Goal: Transaction & Acquisition: Purchase product/service

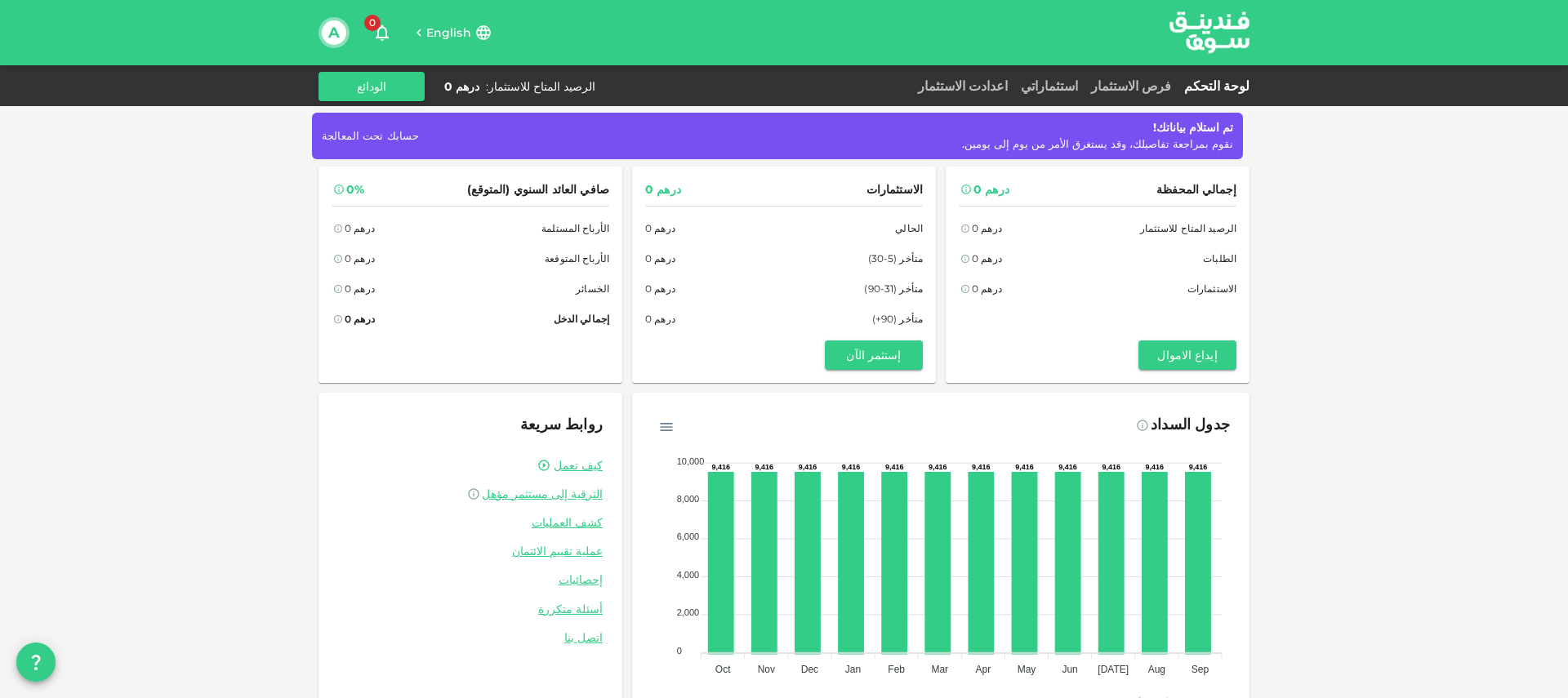
click at [374, 132] on span "حسابك تحت المعالجة" at bounding box center [370, 136] width 97 height 13
click at [394, 93] on button "الودائع" at bounding box center [372, 87] width 106 height 29
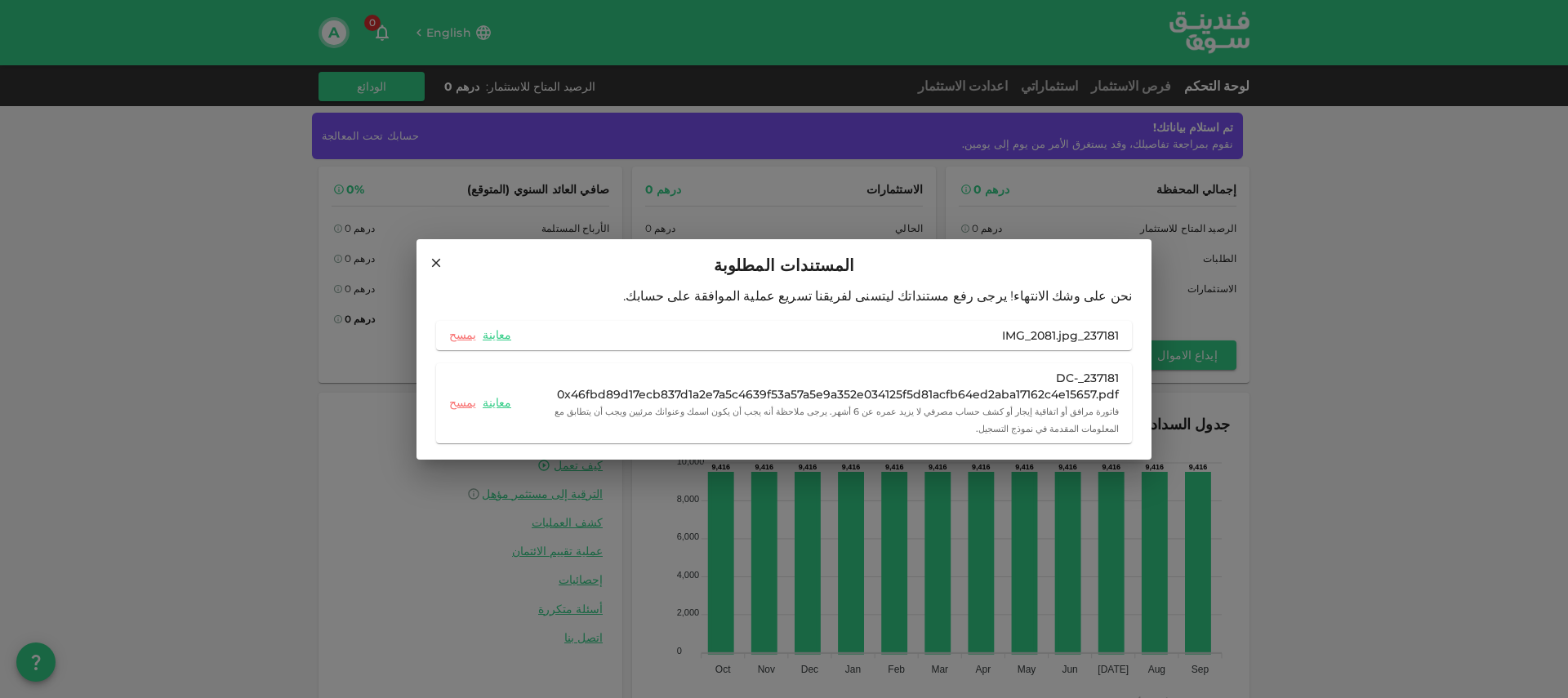
click at [1074, 380] on div "237181_DC-0x46fbd89d17ecb837d1a2e7a5c4639f53a57a5e9a352e034125f5d81acfb64ed2aba…" at bounding box center [818, 387] width 601 height 33
click at [491, 400] on link "معاينة" at bounding box center [496, 402] width 29 height 16
click at [438, 262] on icon at bounding box center [436, 263] width 15 height 15
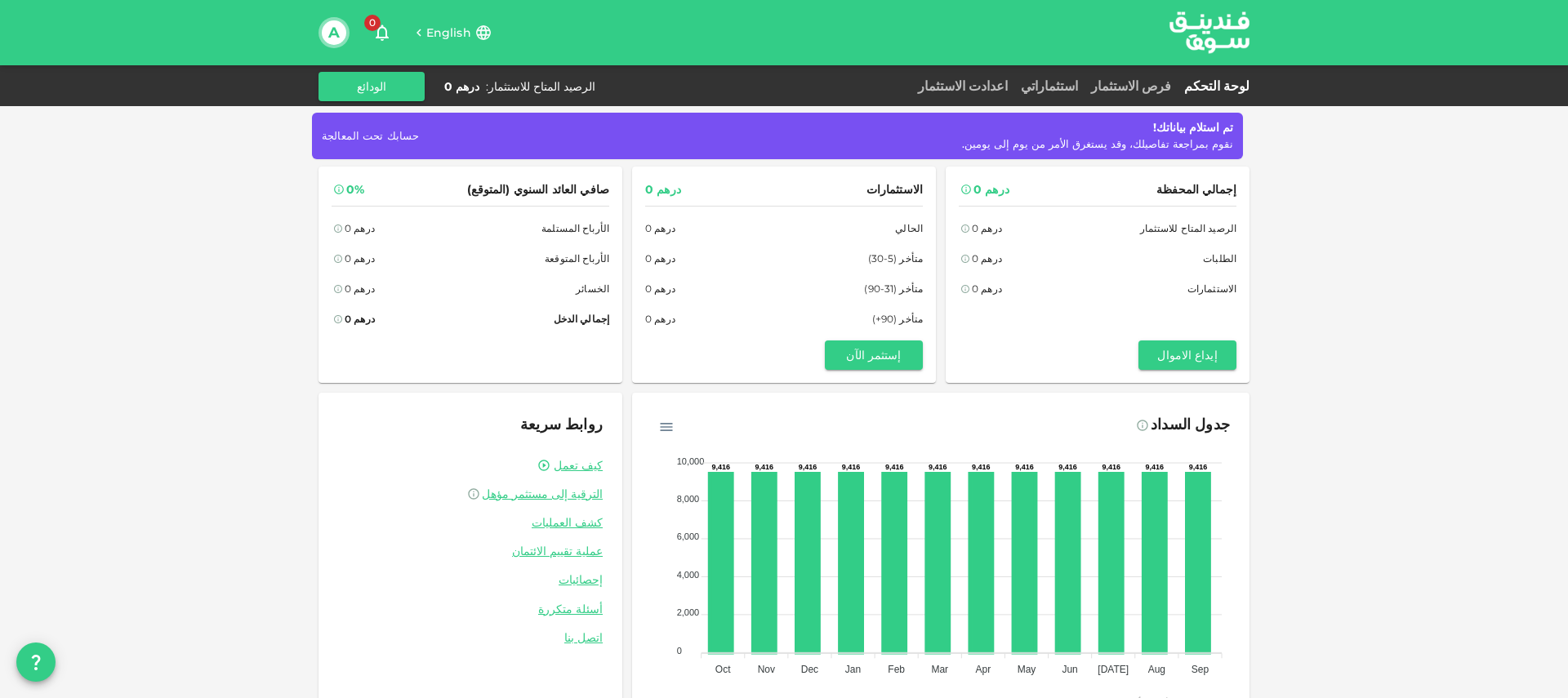
click at [188, 215] on div "تم استلام بياناتك! نقوم بمراجعة تفاصيلك، وقد يستغرق الأمر من يوم إلى يومين. حسا…" at bounding box center [784, 370] width 1568 height 741
click at [724, 503] on icon at bounding box center [720, 562] width 22 height 179
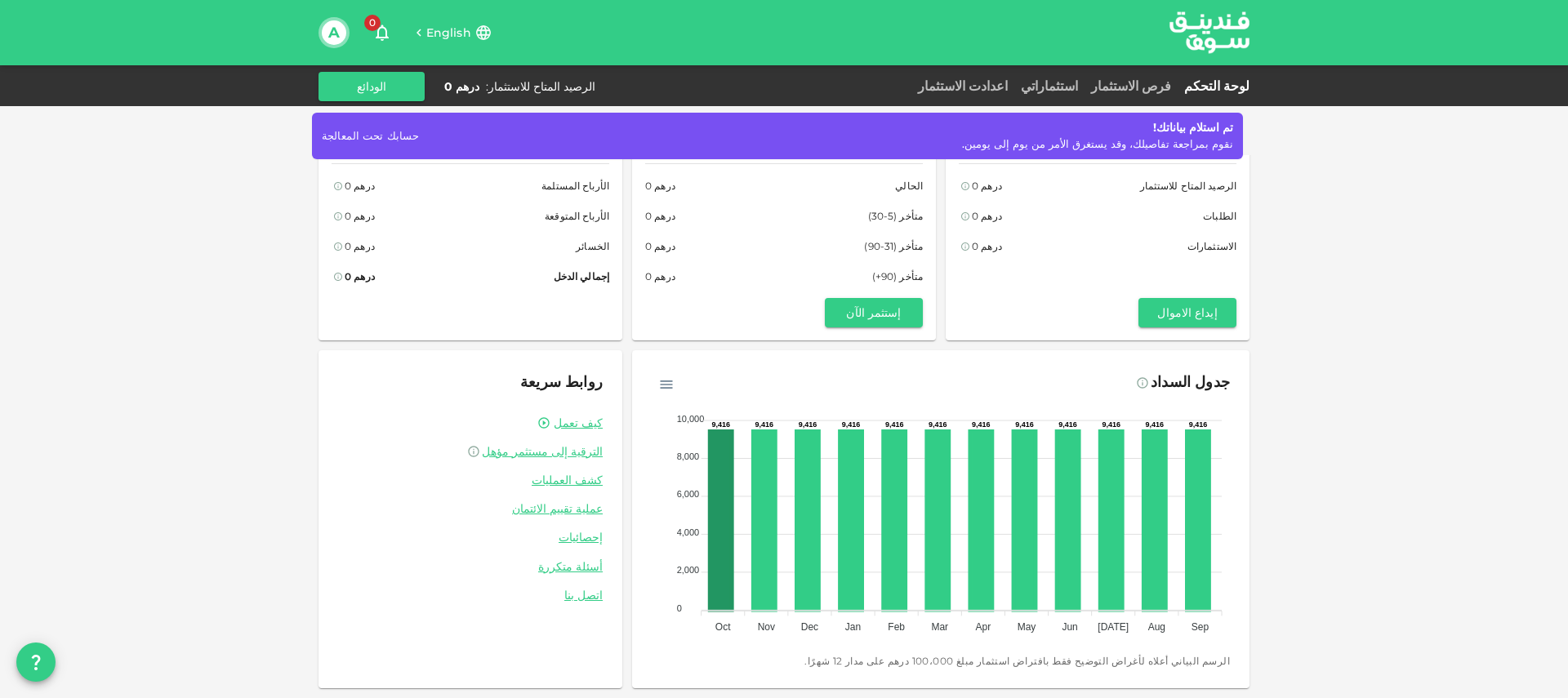
click at [172, 323] on div "تم استلام بياناتك! نقوم بمراجعة تفاصيلك، وقد يستغرق الأمر من يوم إلى يومين. حسا…" at bounding box center [784, 328] width 1568 height 741
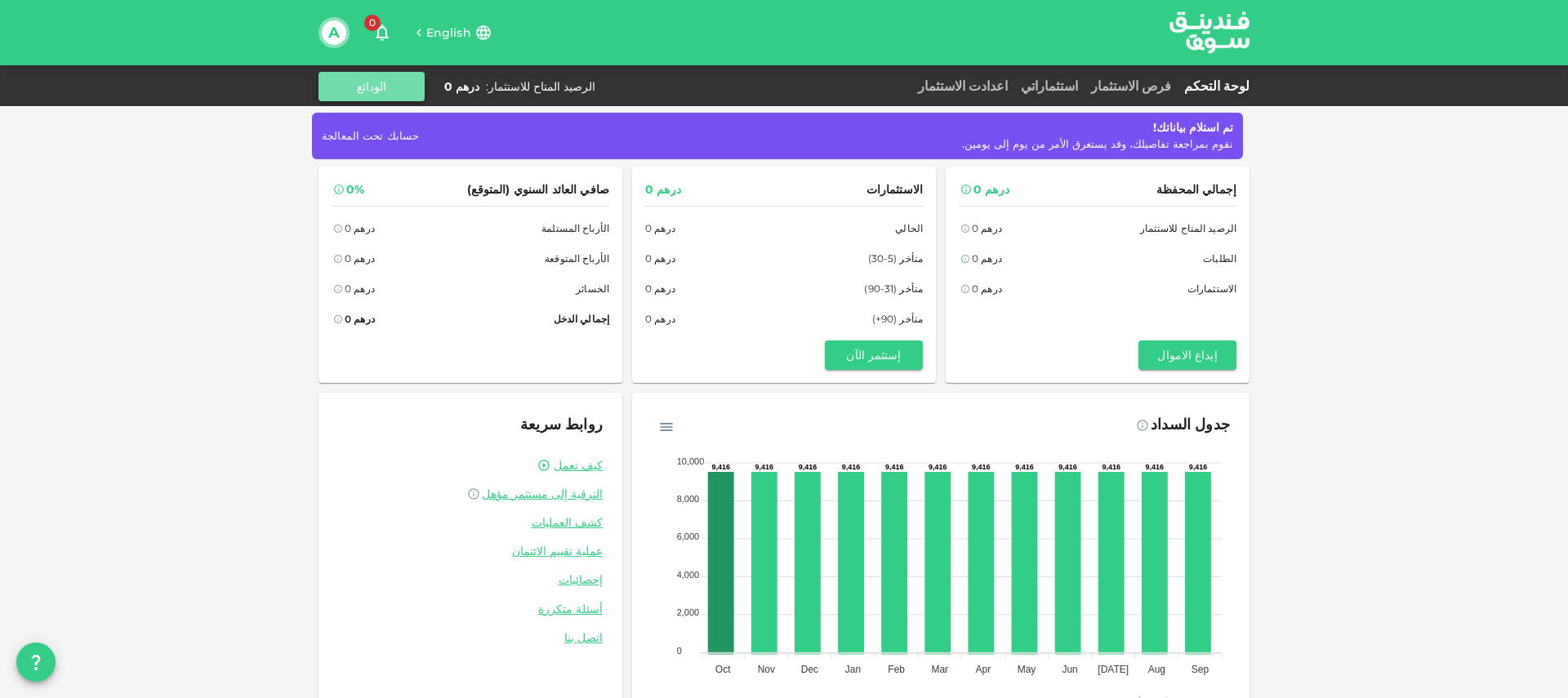
click at [381, 86] on button "الودائع" at bounding box center [372, 87] width 106 height 29
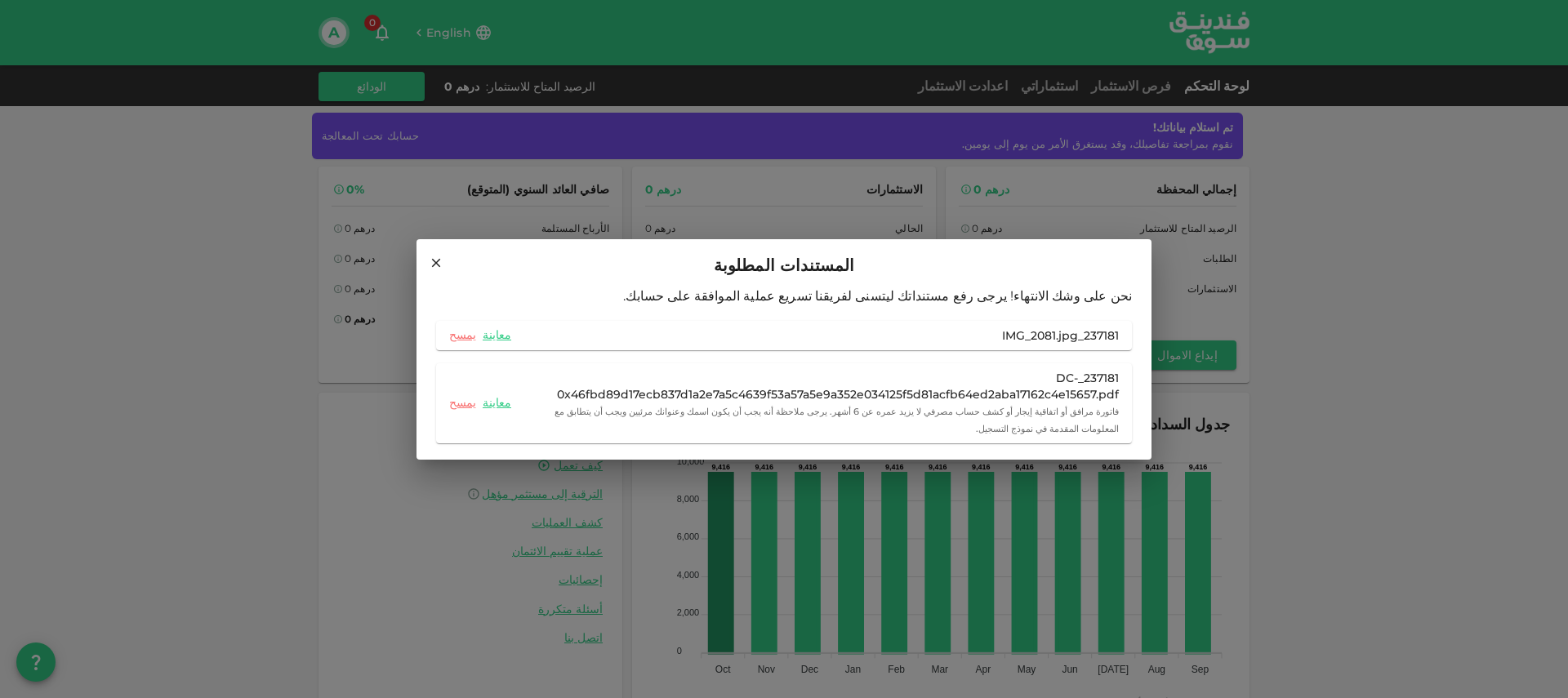
click at [431, 259] on icon at bounding box center [436, 263] width 15 height 15
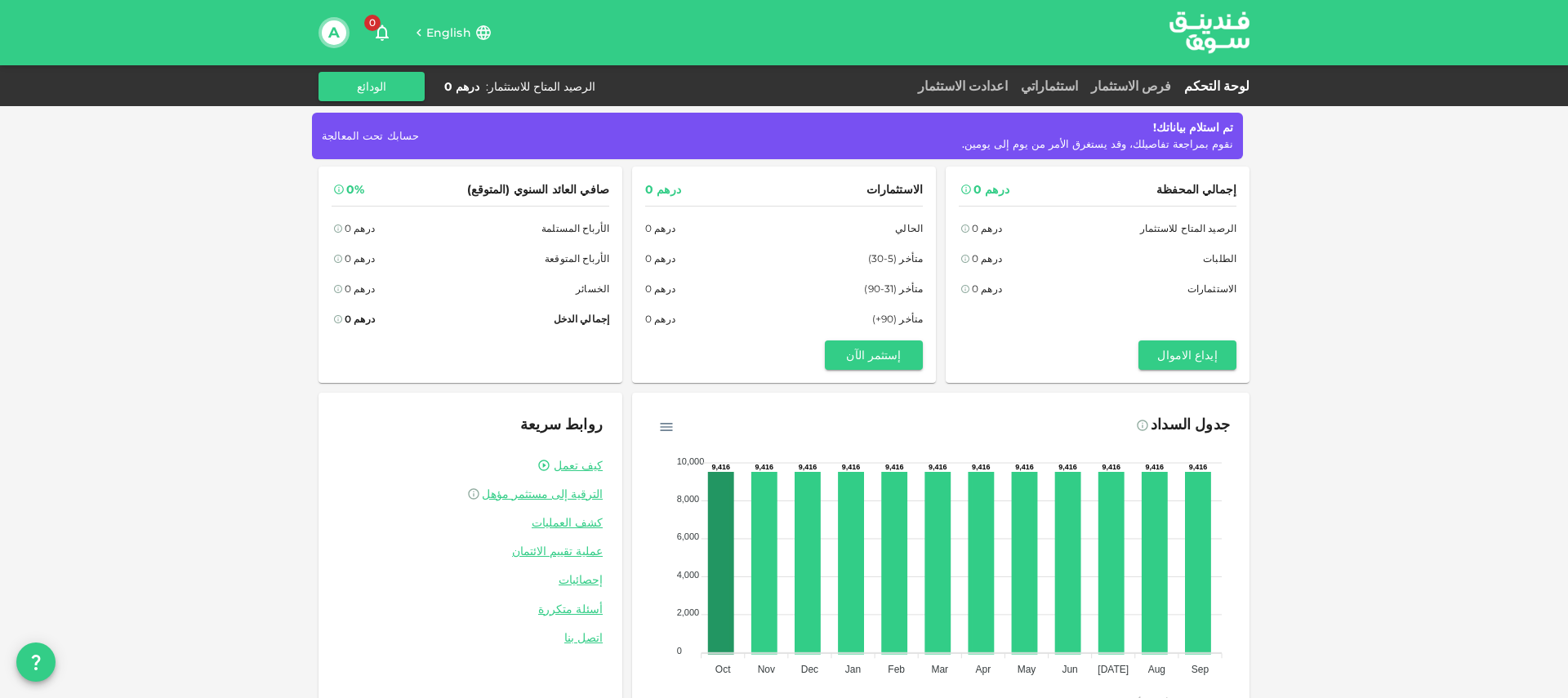
click at [1180, 132] on span "تم استلام بياناتك!" at bounding box center [1193, 128] width 80 height 15
click at [1142, 88] on link "فرص الاستثمار" at bounding box center [1131, 86] width 93 height 16
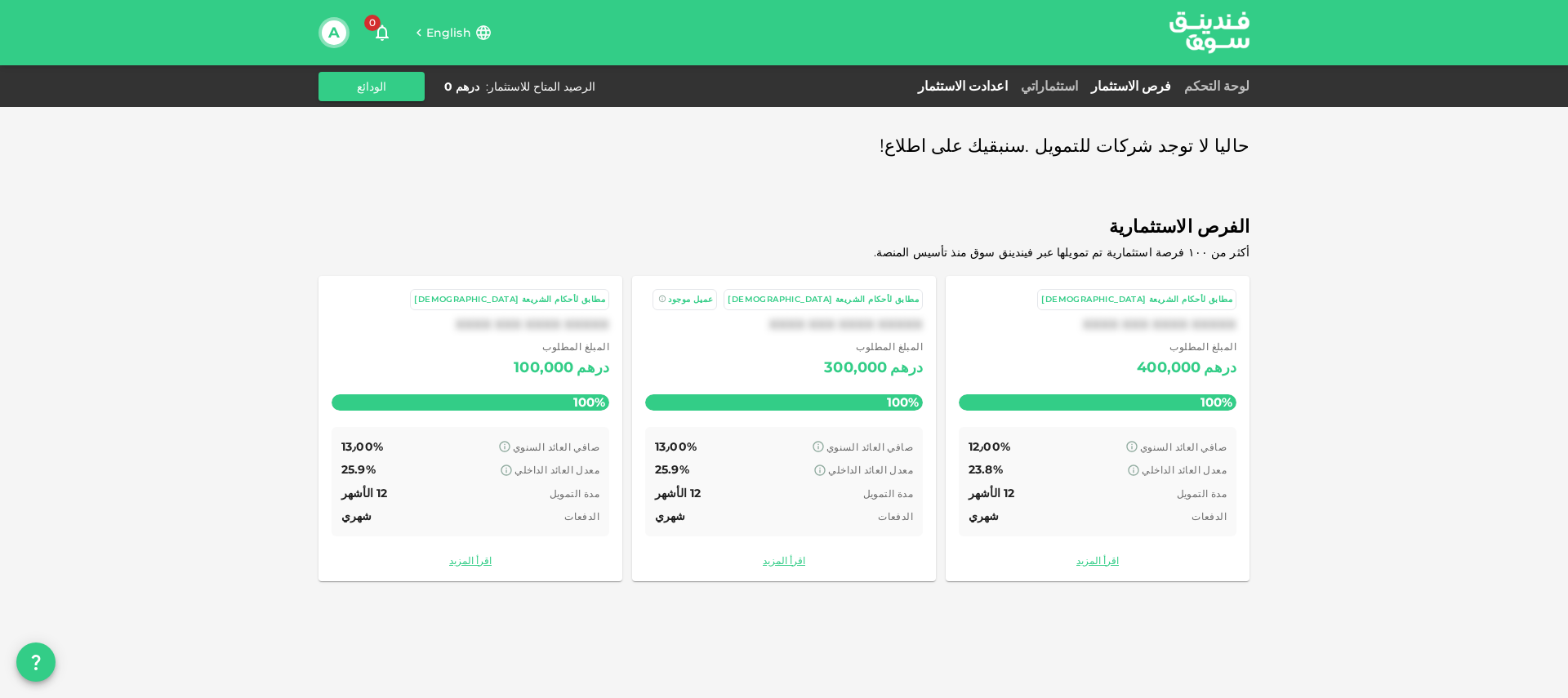
click at [988, 88] on link "اعدادت الاستثمار" at bounding box center [963, 86] width 103 height 16
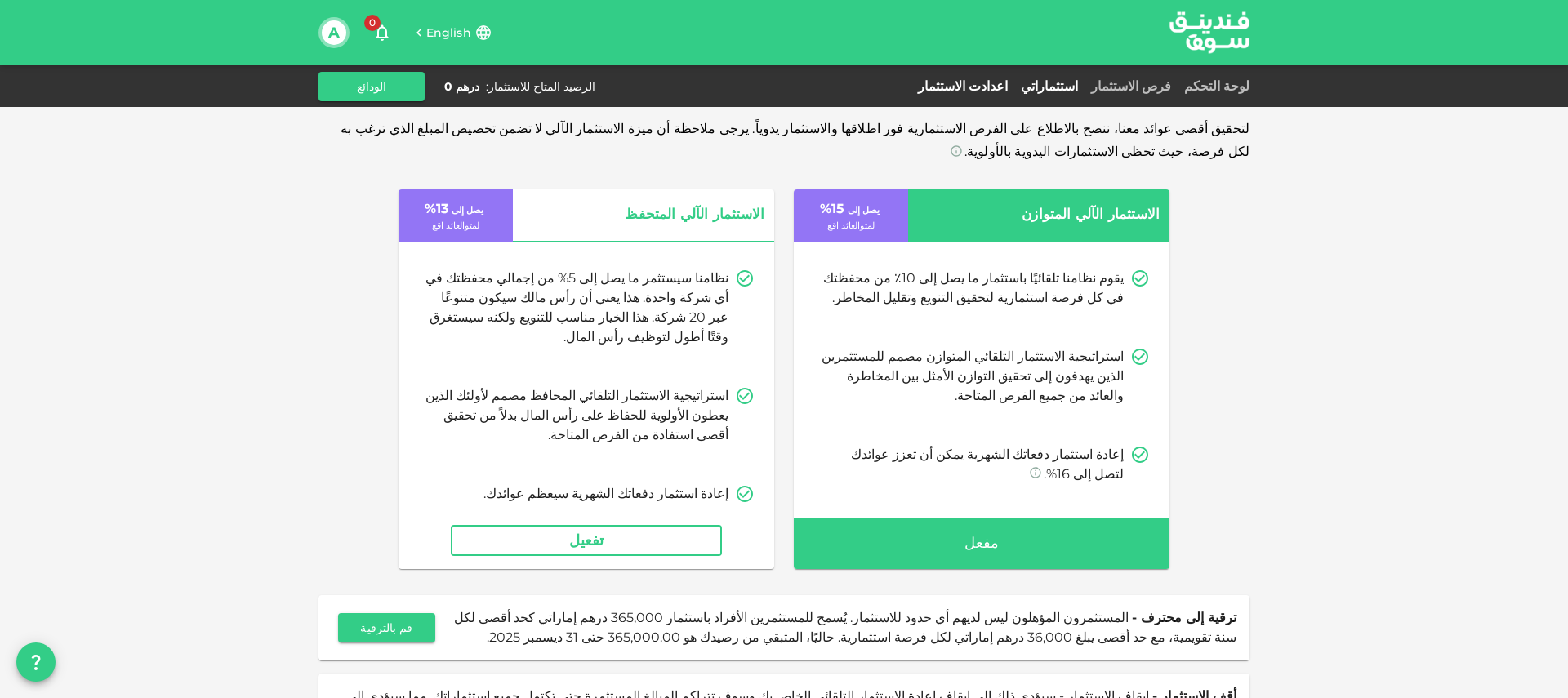
click at [1060, 87] on link "استثماراتي" at bounding box center [1050, 86] width 70 height 16
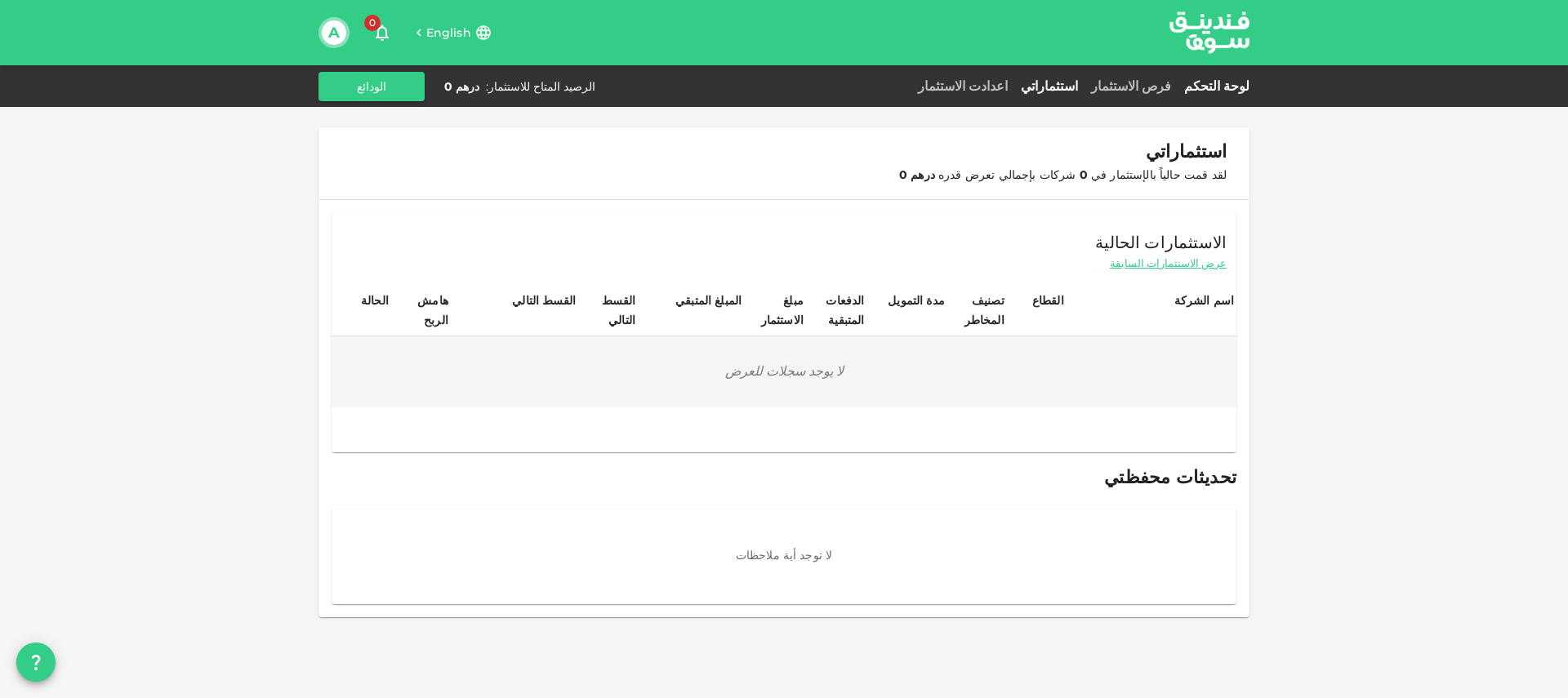
click at [1223, 85] on link "لوحة التحكم" at bounding box center [1213, 86] width 72 height 16
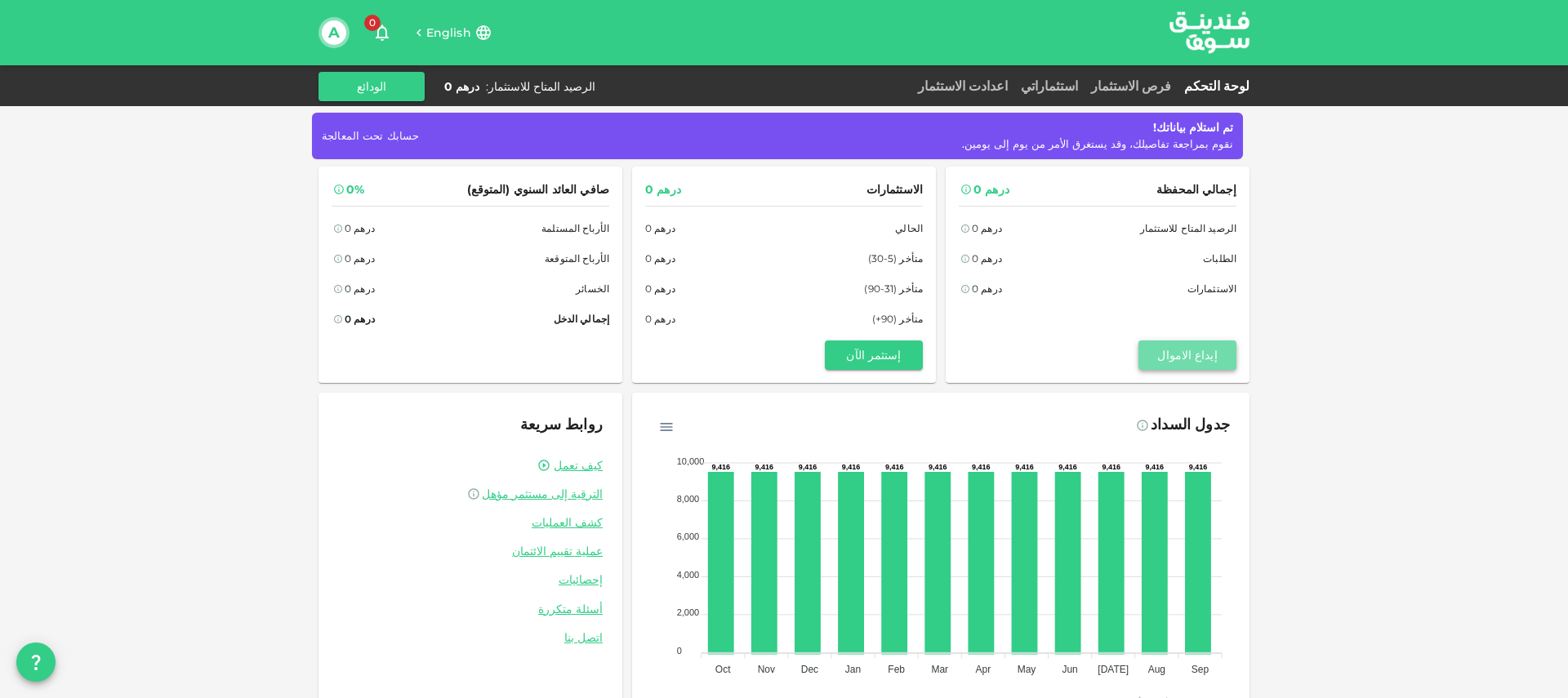
click at [1204, 361] on button "إيداع الاموال" at bounding box center [1188, 356] width 98 height 29
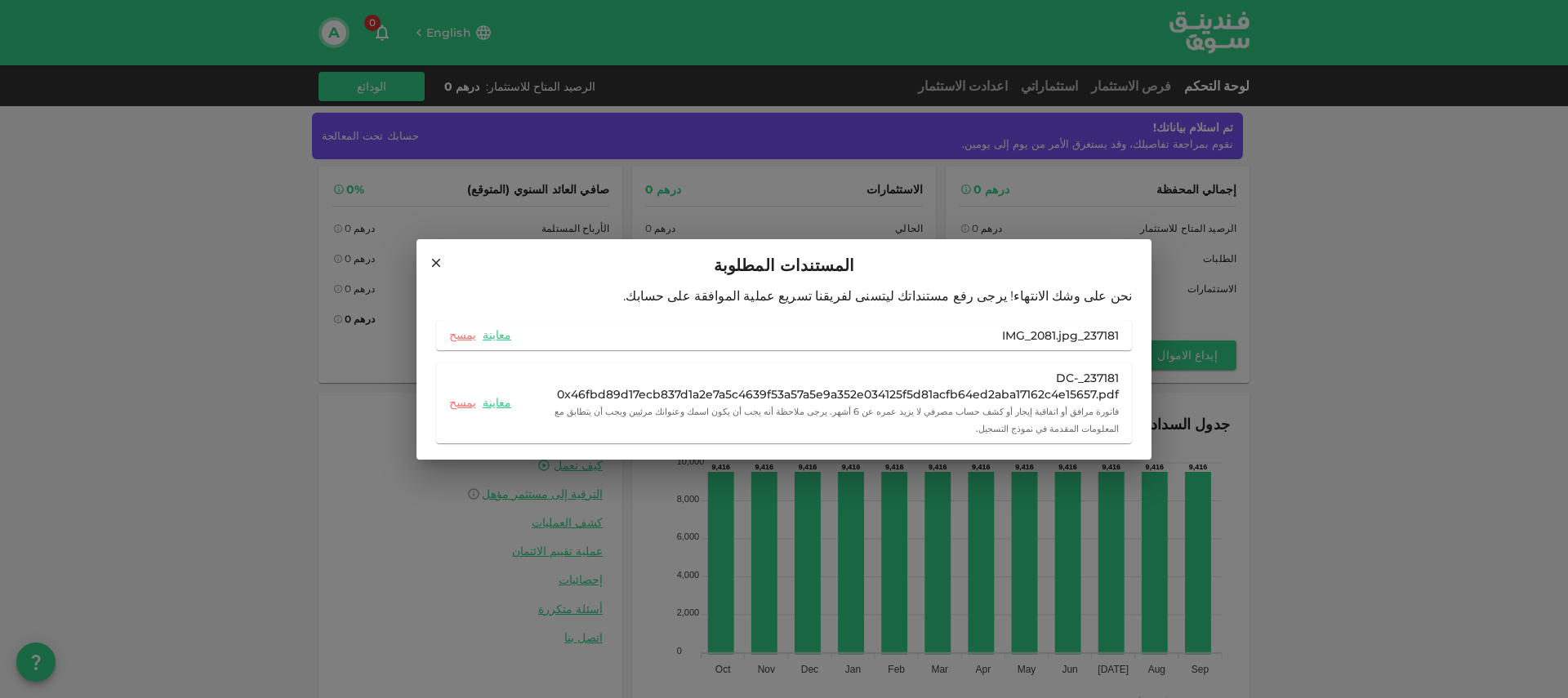
click at [431, 264] on icon at bounding box center [436, 263] width 15 height 15
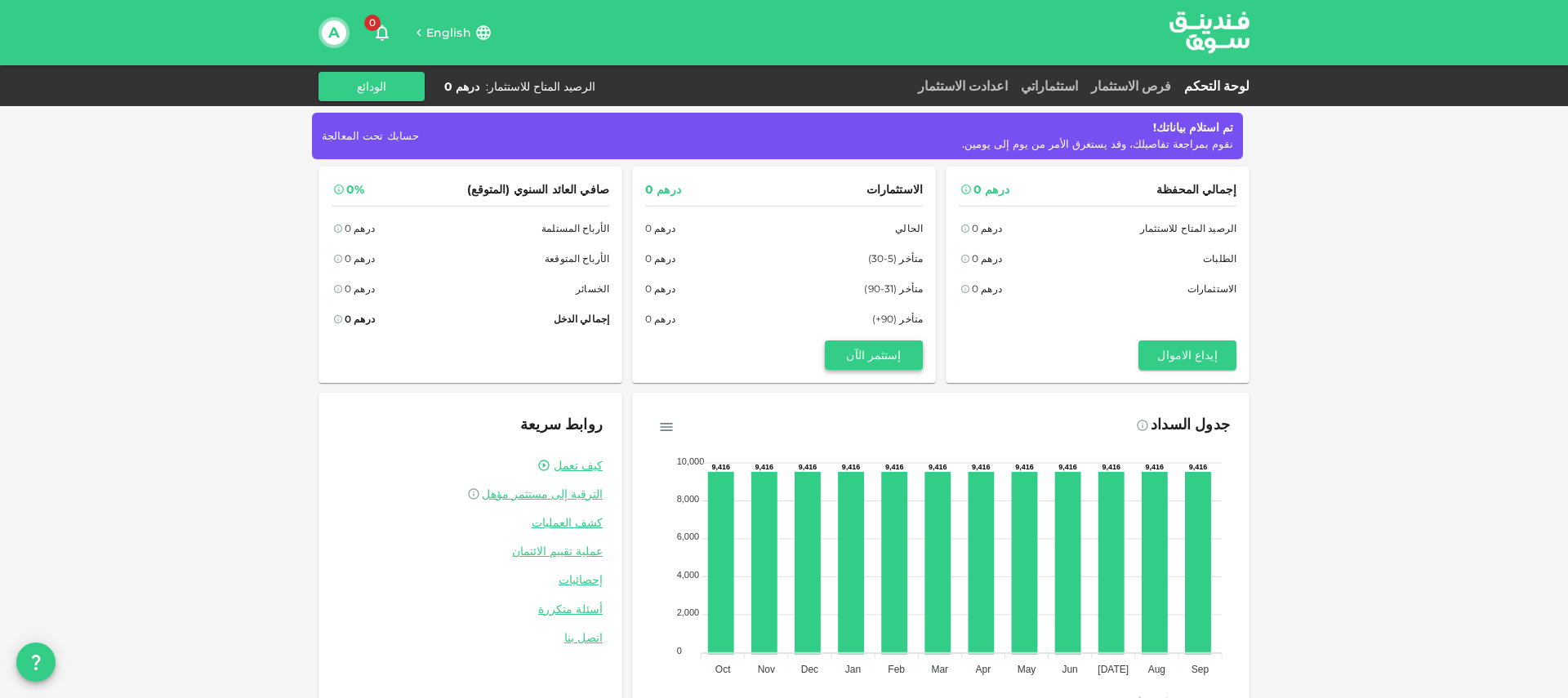
click at [866, 356] on button "إستثمر الآن" at bounding box center [874, 356] width 98 height 29
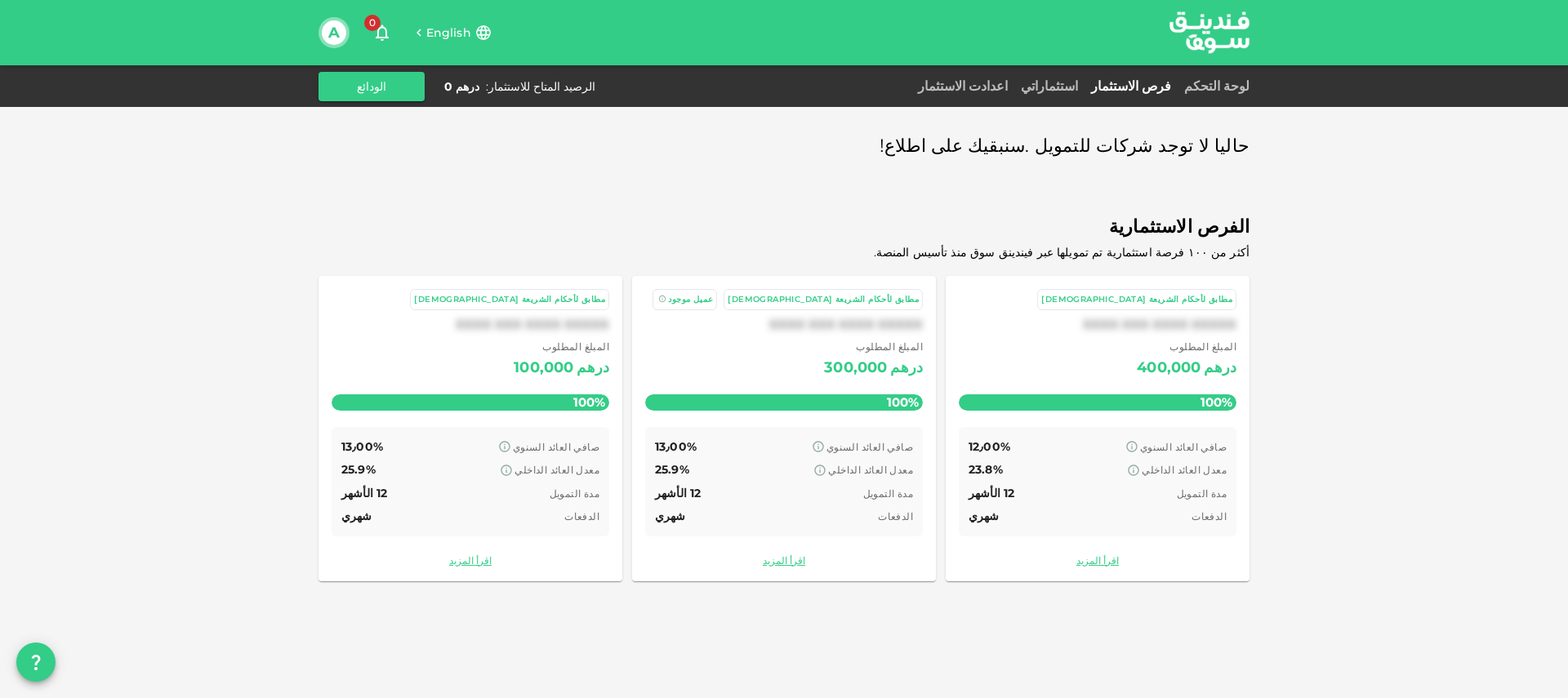
click at [1067, 358] on div "المبلغ المطلوب درهم 400,000" at bounding box center [1098, 360] width 278 height 42
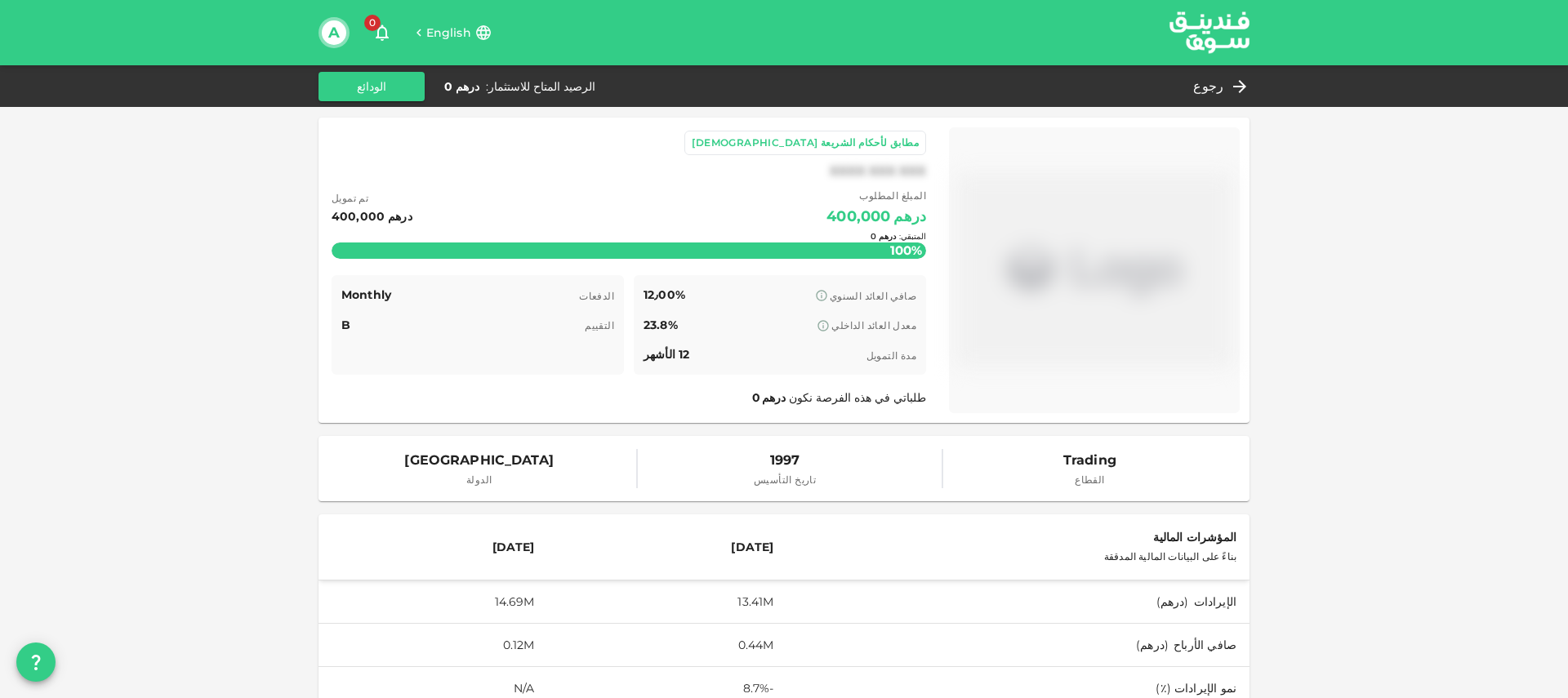
click at [658, 266] on div "المتبقي : درهم 0" at bounding box center [629, 236] width 594 height 65
click at [1221, 86] on span "رجوع" at bounding box center [1207, 87] width 30 height 23
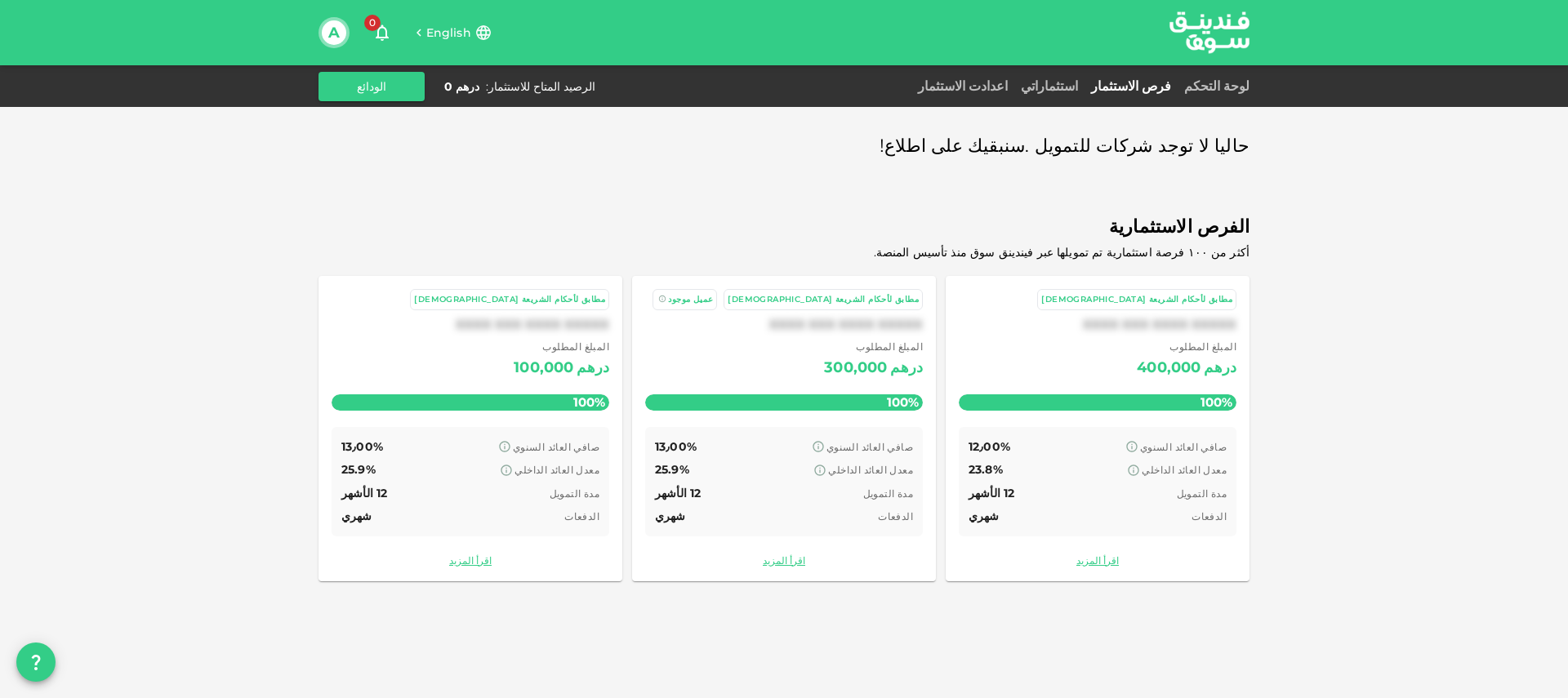
click at [526, 324] on div "XXXX XXX XXXX XXXXX" at bounding box center [471, 324] width 278 height 16
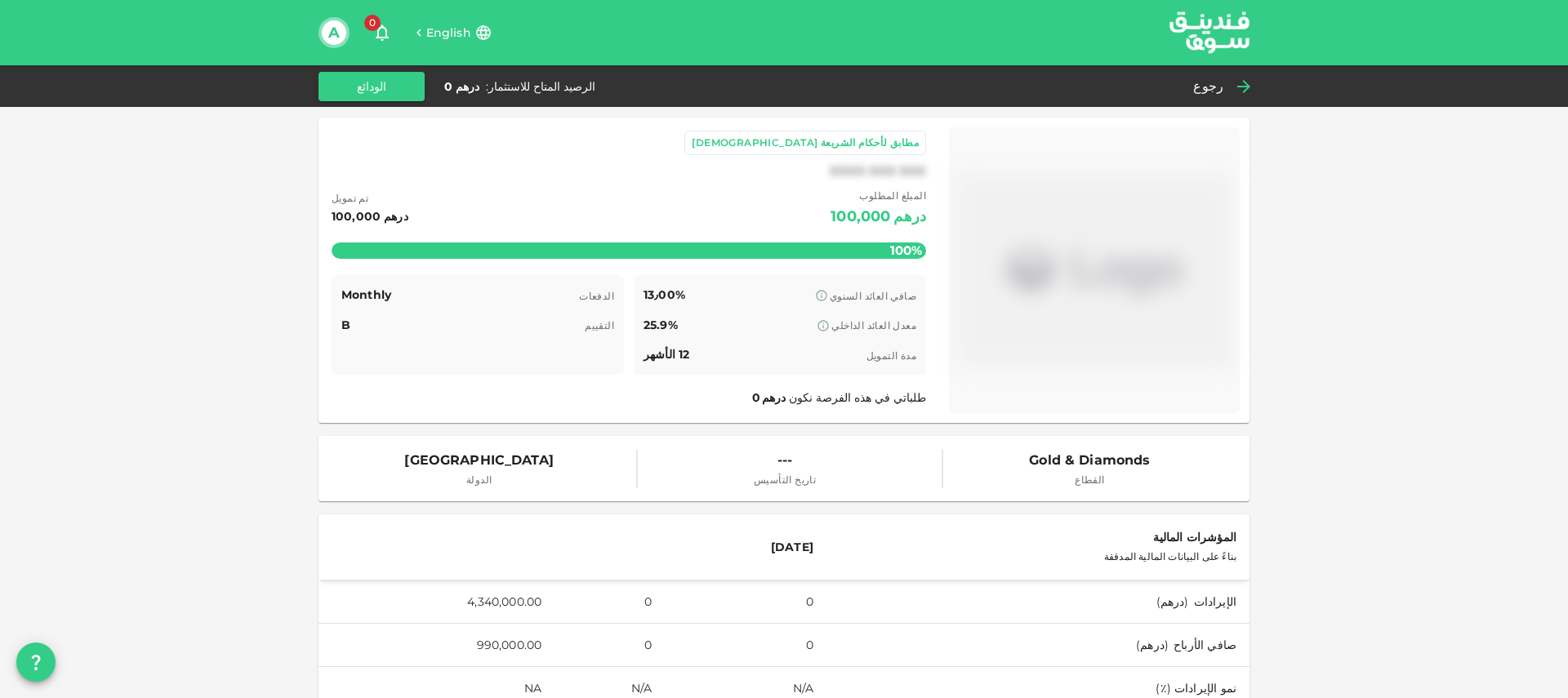
click at [1233, 83] on div "رجوع" at bounding box center [1217, 87] width 63 height 23
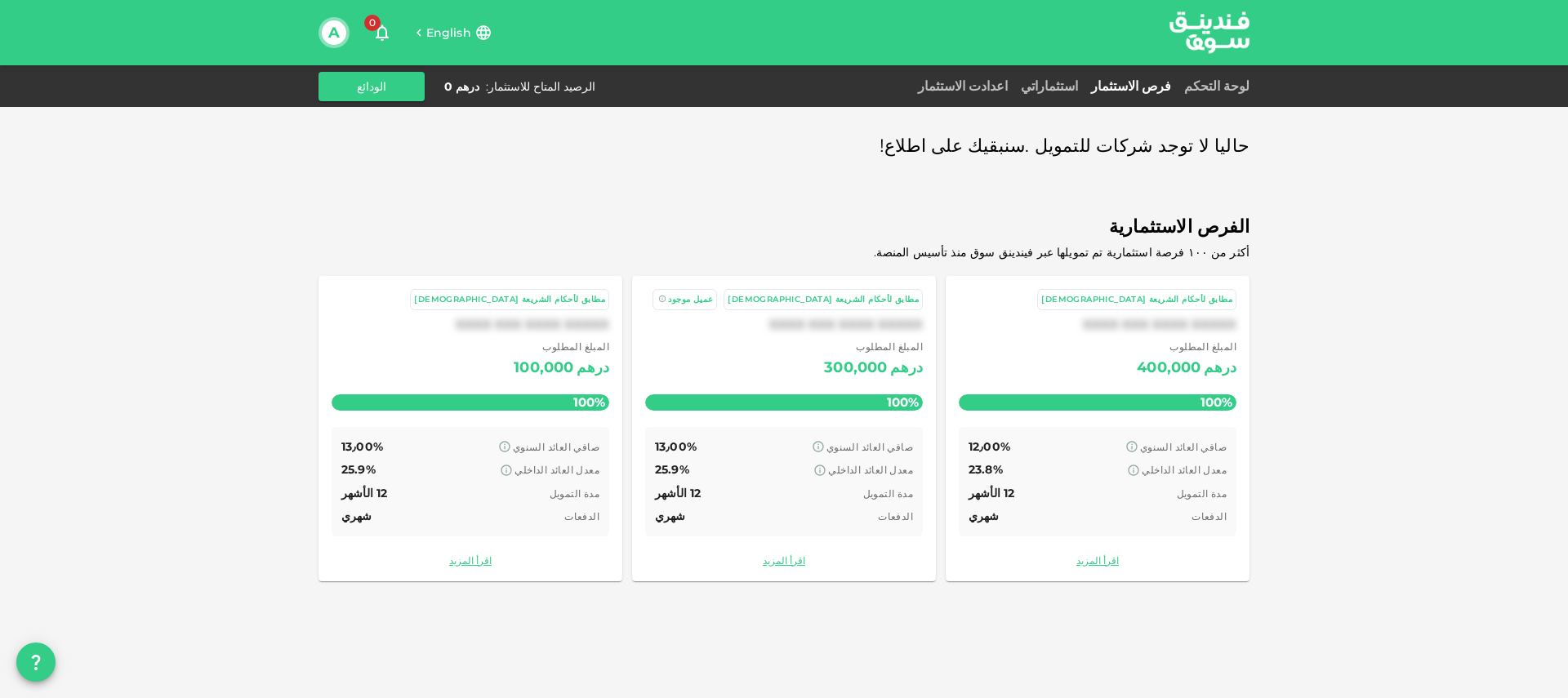
click at [1109, 296] on div "مطابق لأحكام الشريعة [DEMOGRAPHIC_DATA]" at bounding box center [1098, 300] width 278 height 22
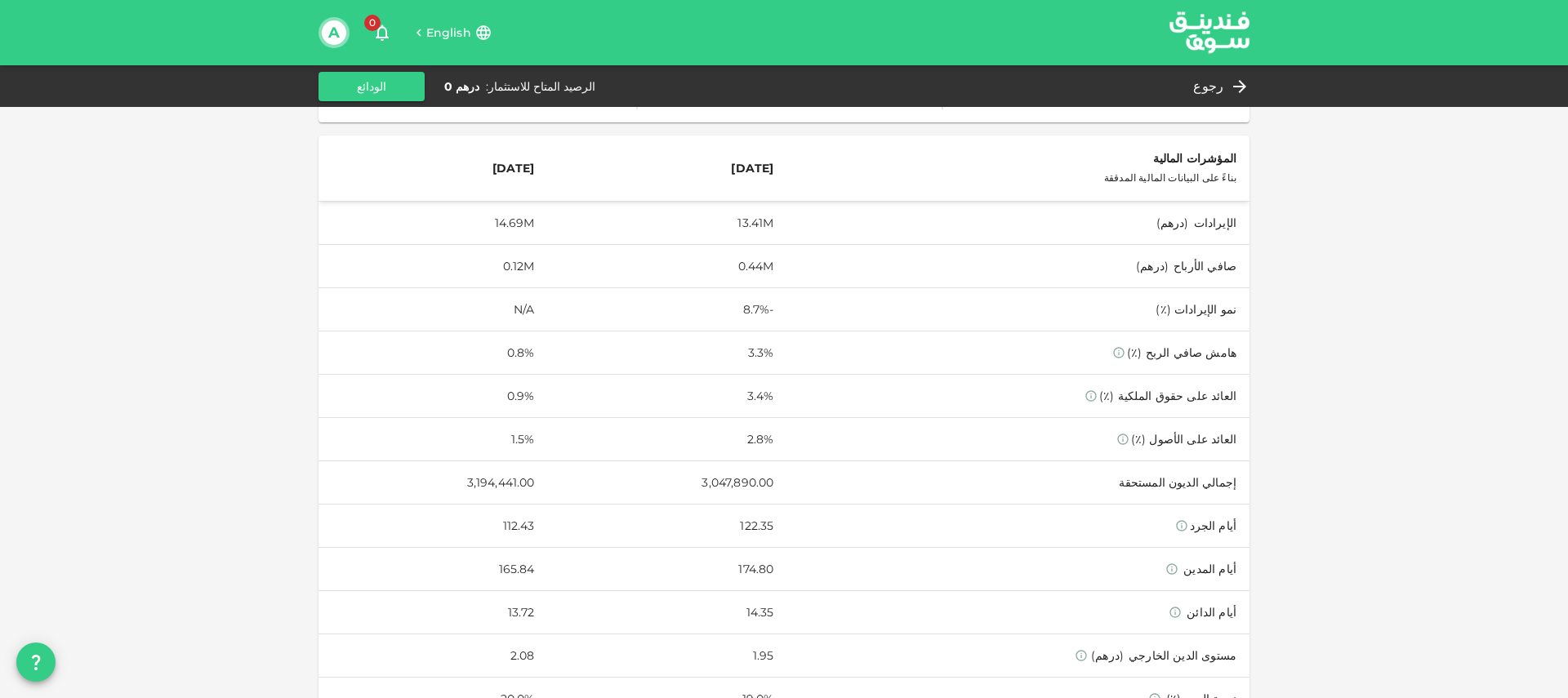
scroll to position [406, 0]
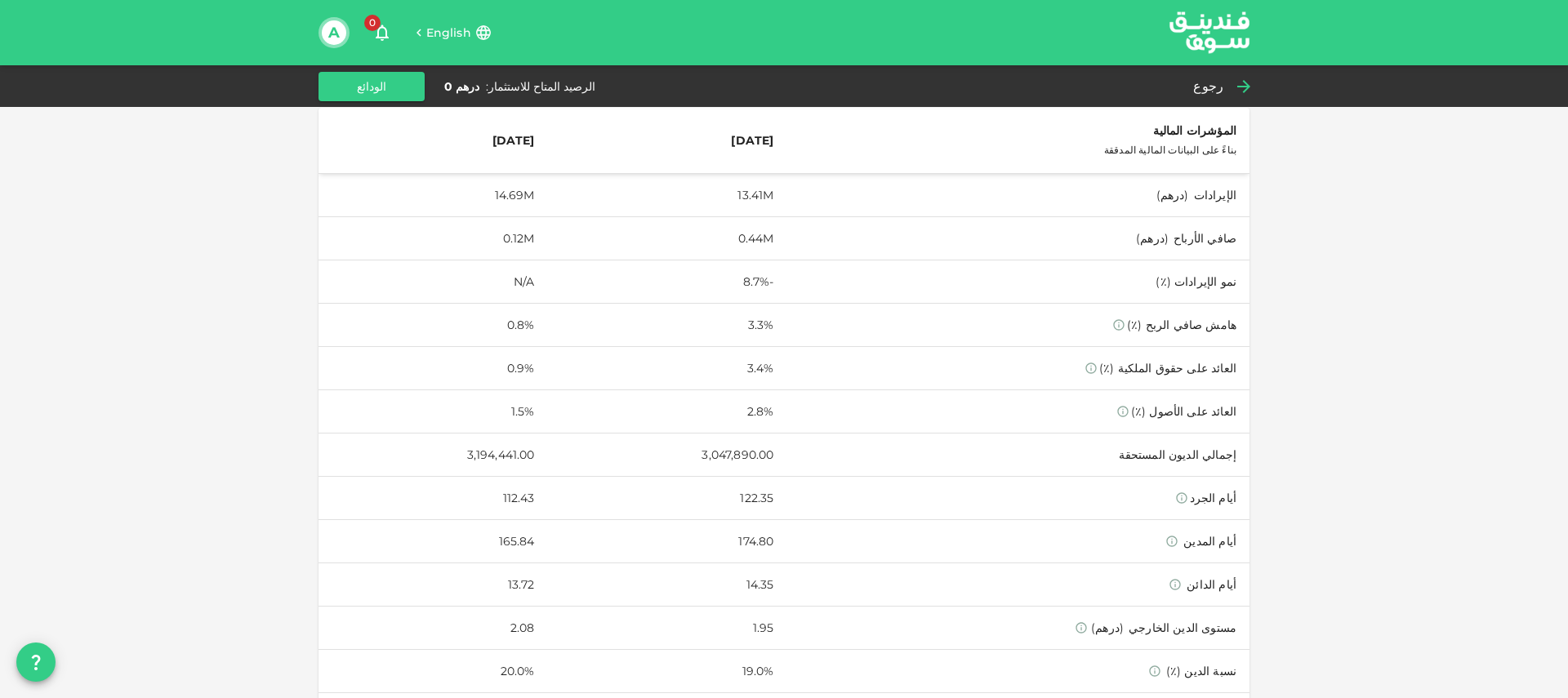
click at [1211, 93] on span "رجوع" at bounding box center [1207, 87] width 30 height 23
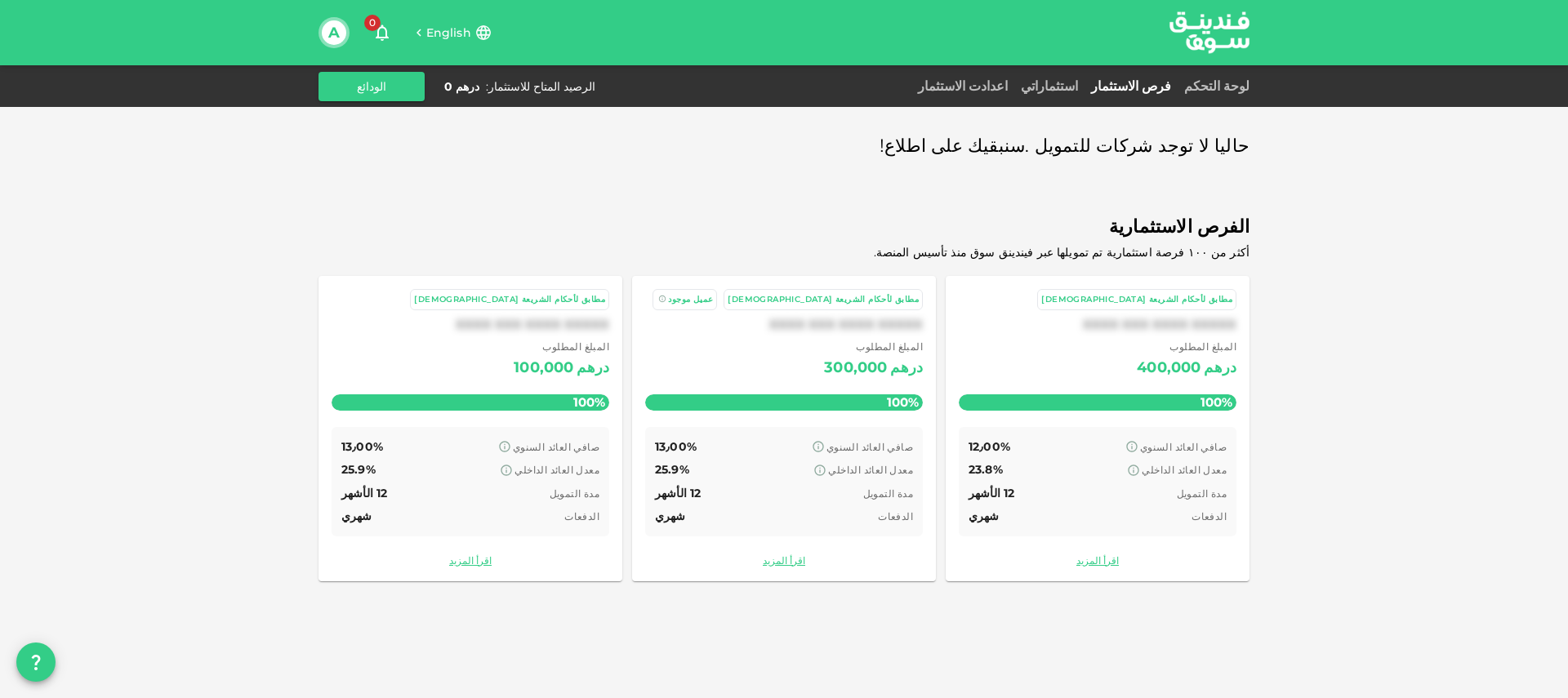
click at [1031, 152] on span "حاليا لا توجد شركات للتمويل .سنبقيك على اطلاع!" at bounding box center [1064, 146] width 370 height 32
drag, startPoint x: 940, startPoint y: 149, endPoint x: 1017, endPoint y: 136, distance: 78.1
click at [940, 149] on div "حاليا لا توجد شركات للتمويل .سنبقيك على اطلاع!" at bounding box center [784, 146] width 931 height 32
click at [1064, 97] on div "لوحة التحكم فرص الاستثمار استثماراتي اعدادت الاستثمار الرصيد المتاح للاستثمار :…" at bounding box center [784, 87] width 931 height 29
click at [1232, 95] on div "لوحة التحكم" at bounding box center [1213, 87] width 72 height 20
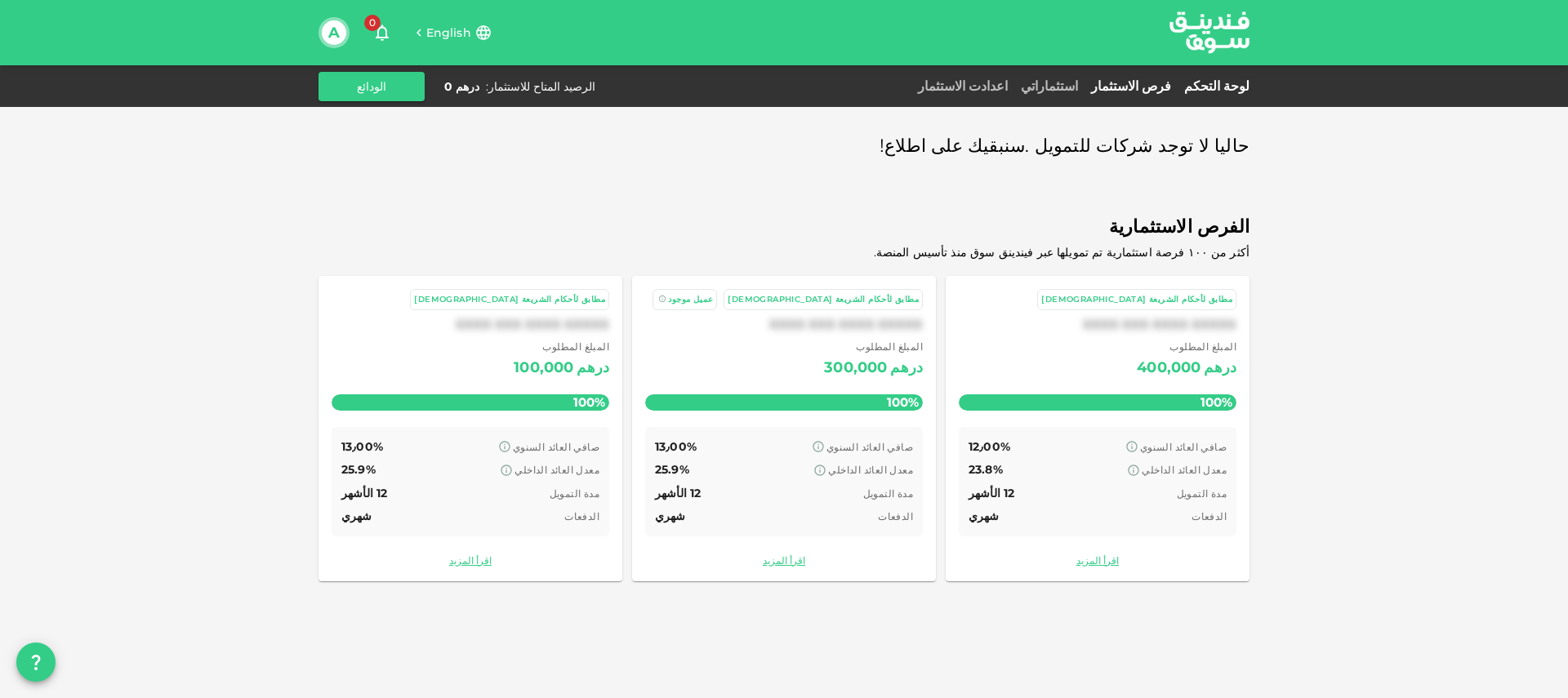
click at [1234, 86] on link "لوحة التحكم" at bounding box center [1213, 86] width 72 height 16
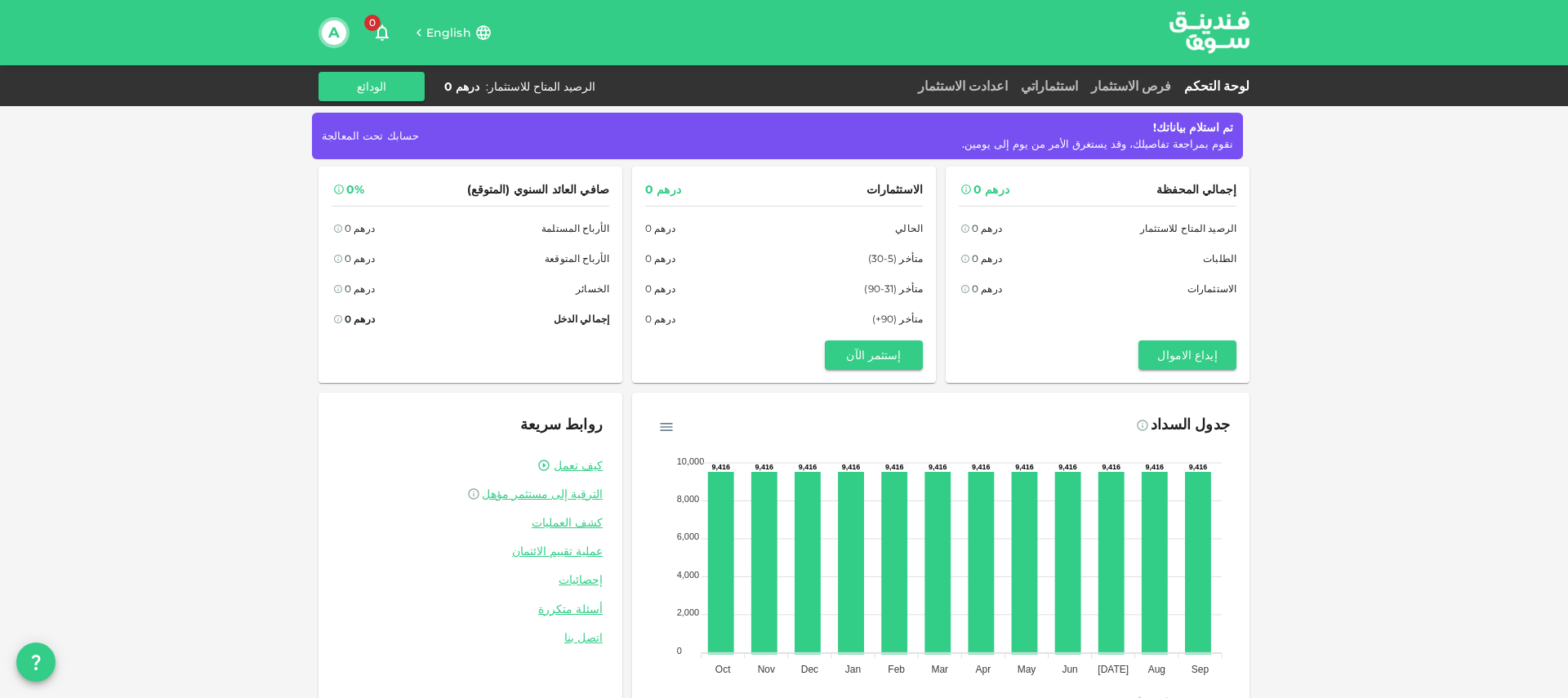
scroll to position [43, 0]
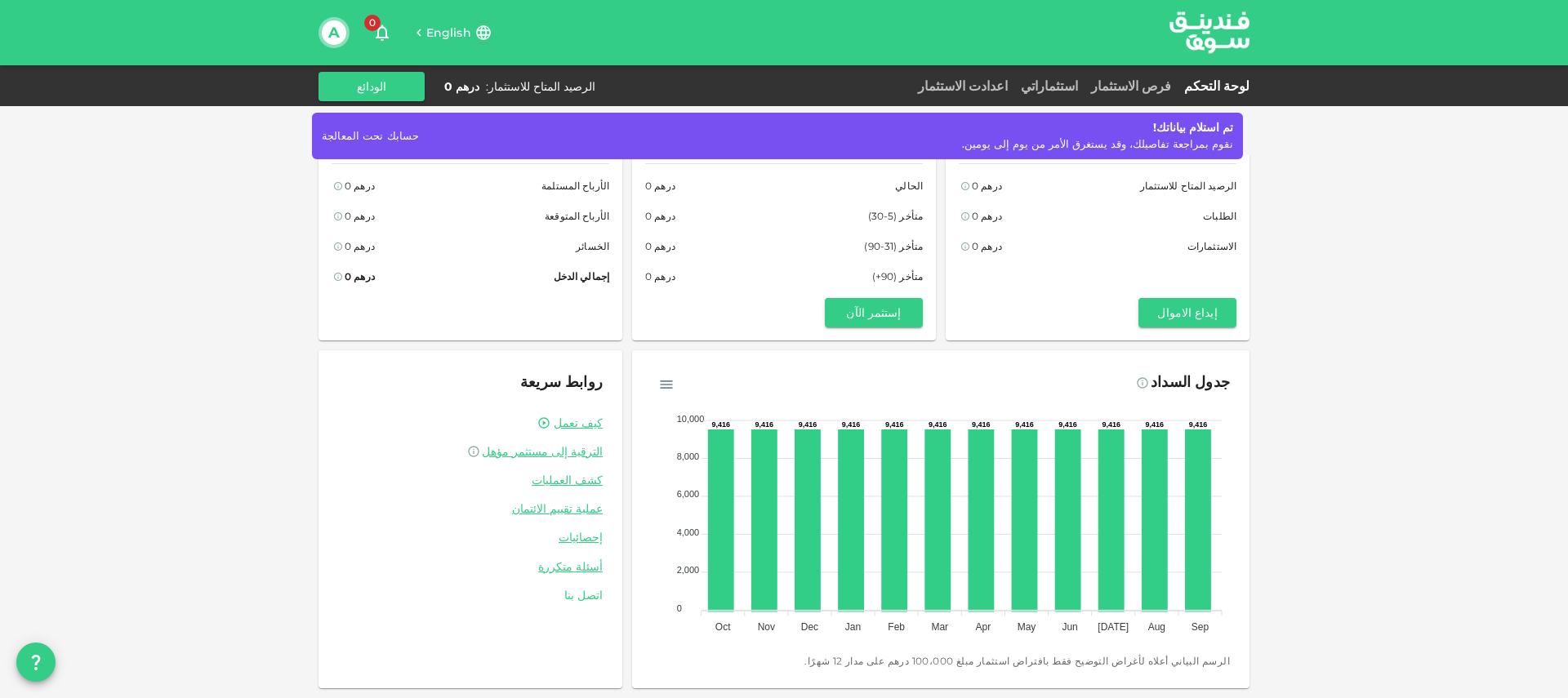
click at [577, 598] on link "اتصل بنا" at bounding box center [471, 595] width 265 height 16
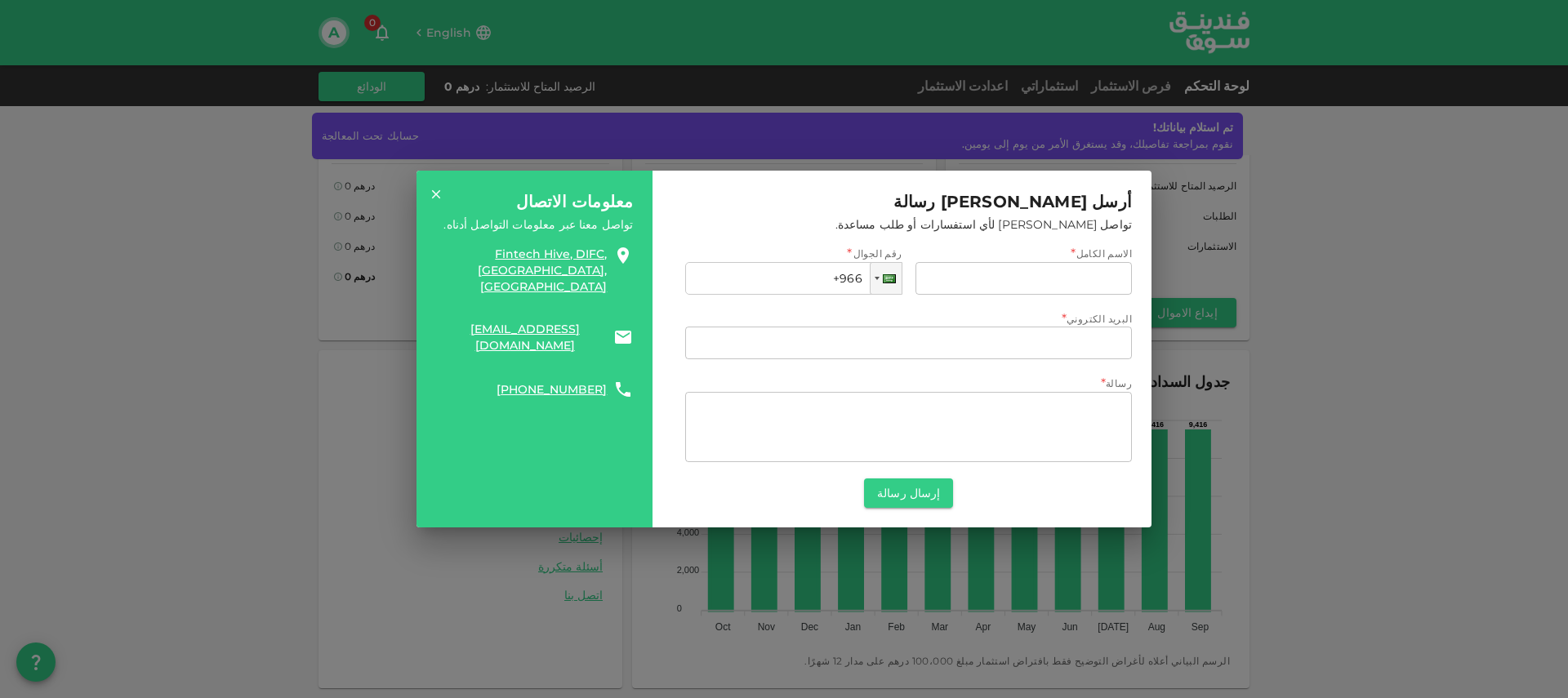
click at [437, 191] on icon at bounding box center [436, 194] width 9 height 9
